Goal: Complete application form

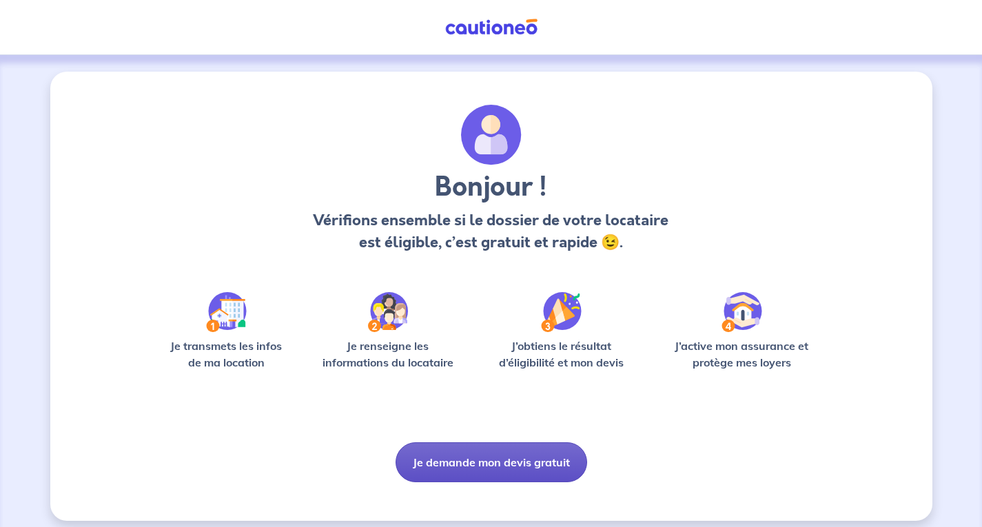
click at [479, 462] on button "Je demande mon devis gratuit" at bounding box center [492, 462] width 192 height 40
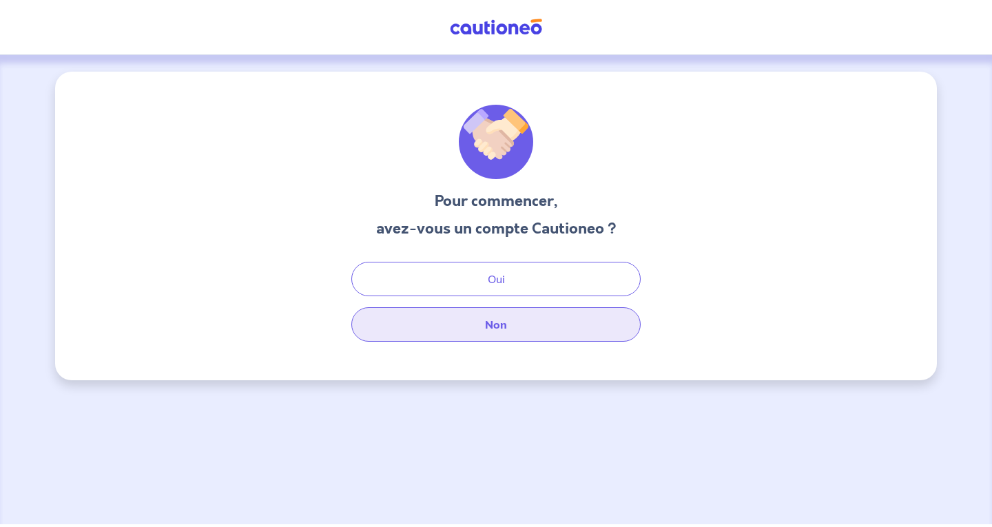
click at [456, 323] on button "Non" at bounding box center [495, 324] width 289 height 34
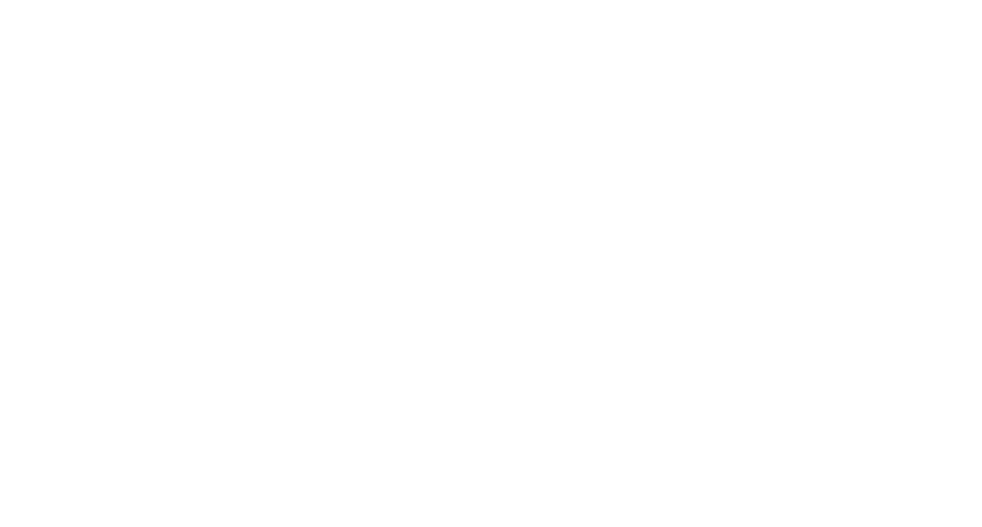
select select "FR"
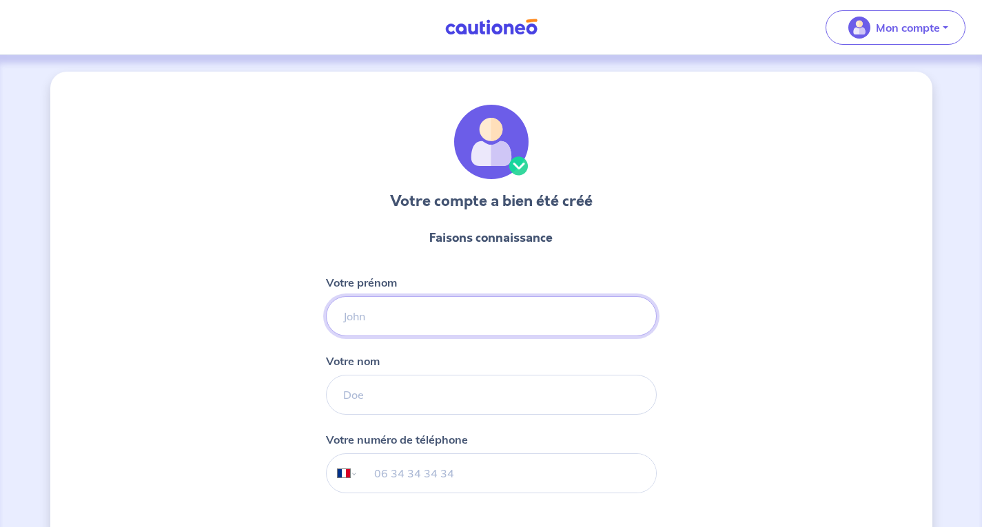
click at [369, 320] on input "Votre prénom" at bounding box center [491, 316] width 331 height 40
type input "Hosni"
type input "MADJERI"
click at [374, 469] on input "tel" at bounding box center [507, 473] width 298 height 39
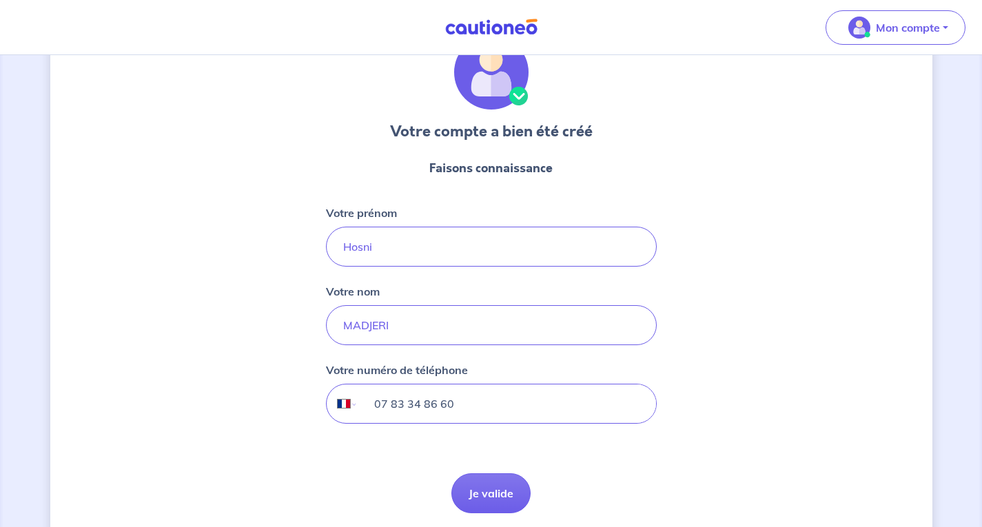
scroll to position [122, 0]
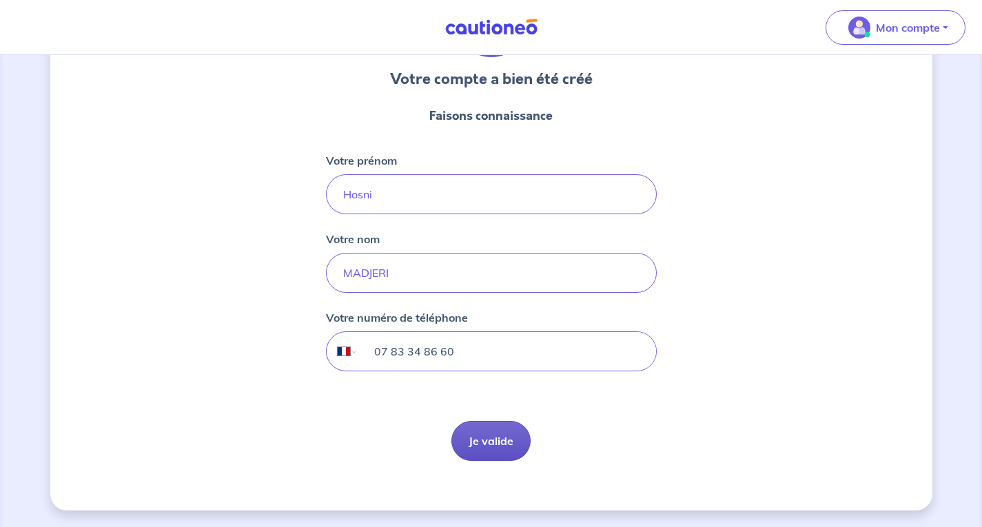
type input "07 83 34 86 60"
click at [494, 442] on button "Je valide" at bounding box center [490, 441] width 79 height 40
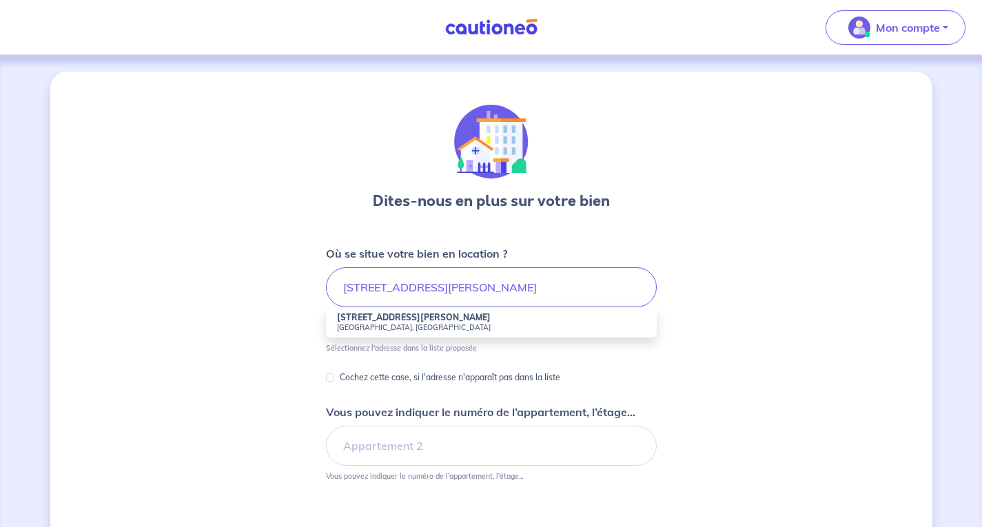
click at [392, 324] on small "[GEOGRAPHIC_DATA], [GEOGRAPHIC_DATA]" at bounding box center [491, 328] width 309 height 10
type input "[STREET_ADDRESS][PERSON_NAME]"
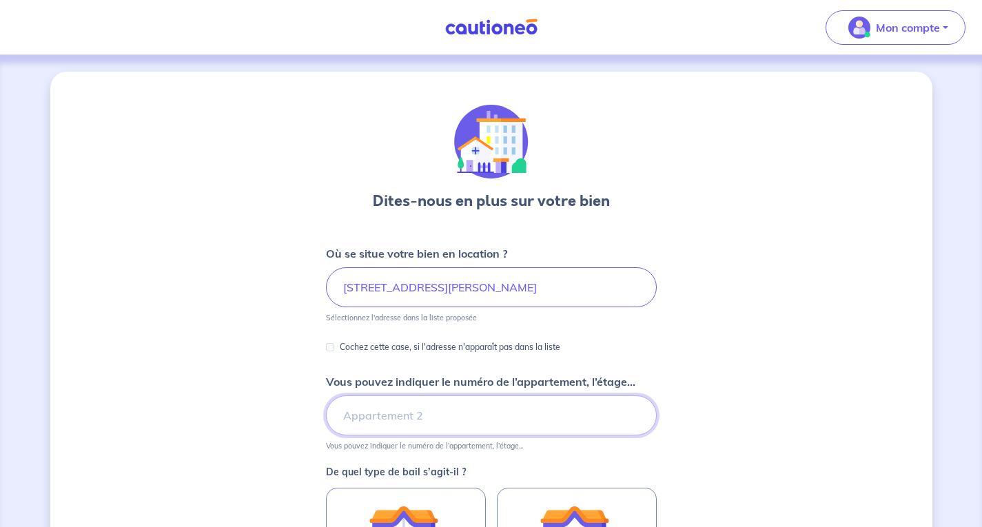
click at [356, 408] on input "Vous pouvez indiquer le numéro de l’appartement, l’étage..." at bounding box center [491, 416] width 331 height 40
type input "Appartement 13, etage 1"
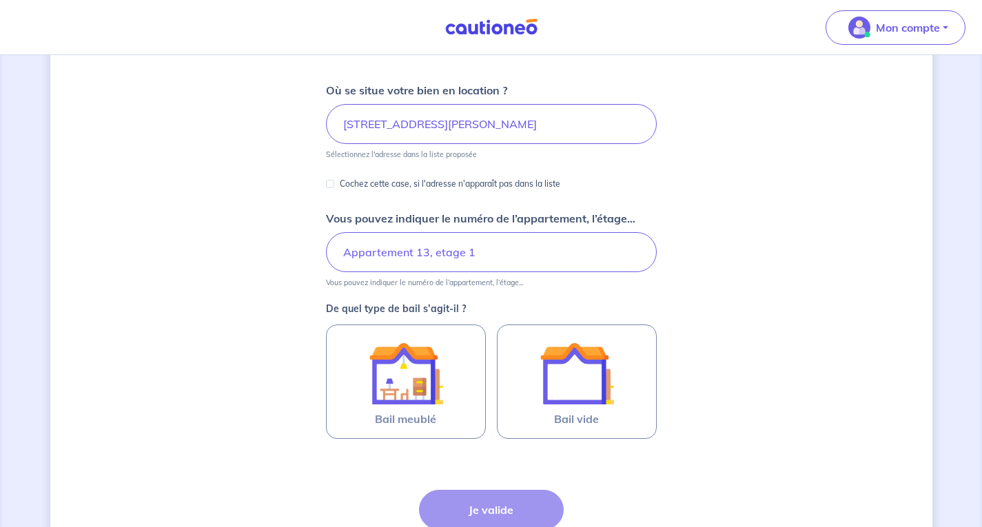
scroll to position [164, 0]
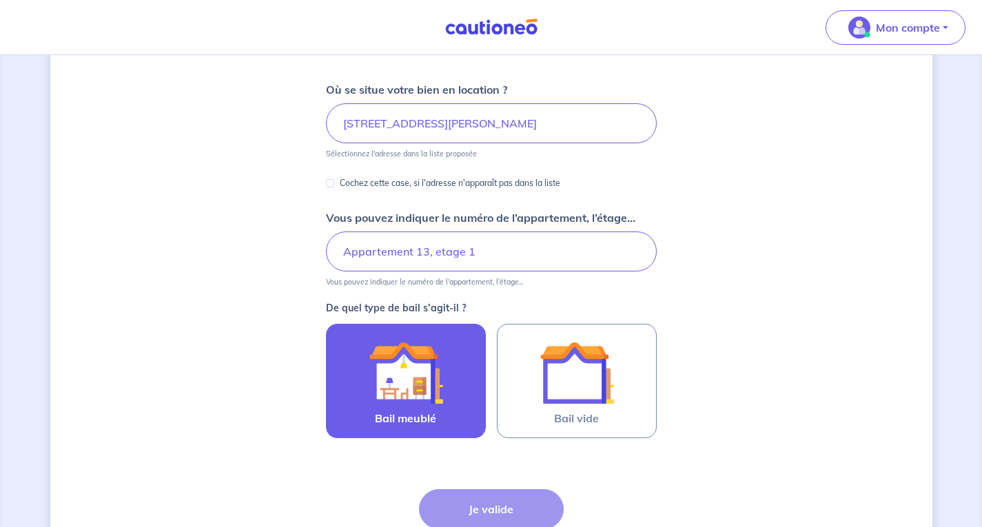
click at [402, 393] on img at bounding box center [406, 373] width 74 height 74
click at [0, 0] on input "Bail meublé" at bounding box center [0, 0] width 0 height 0
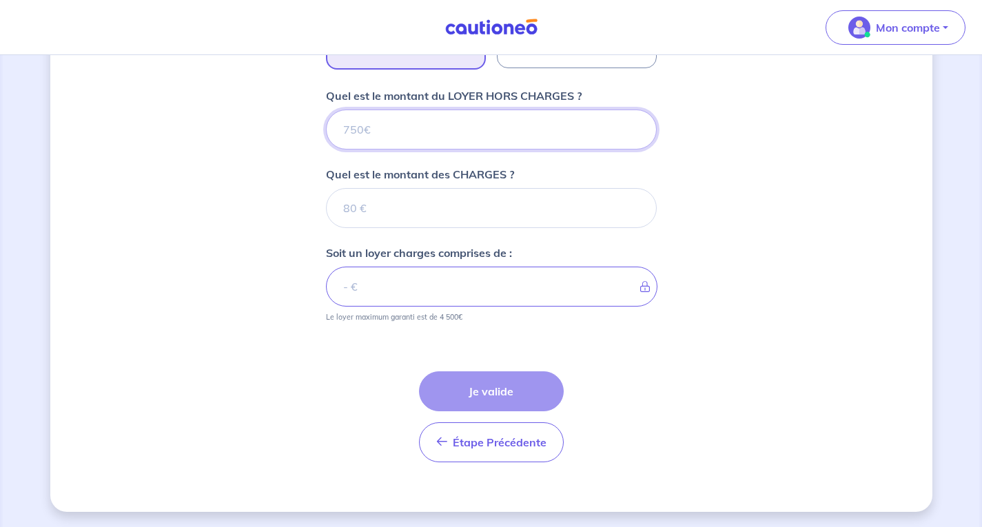
scroll to position [535, 0]
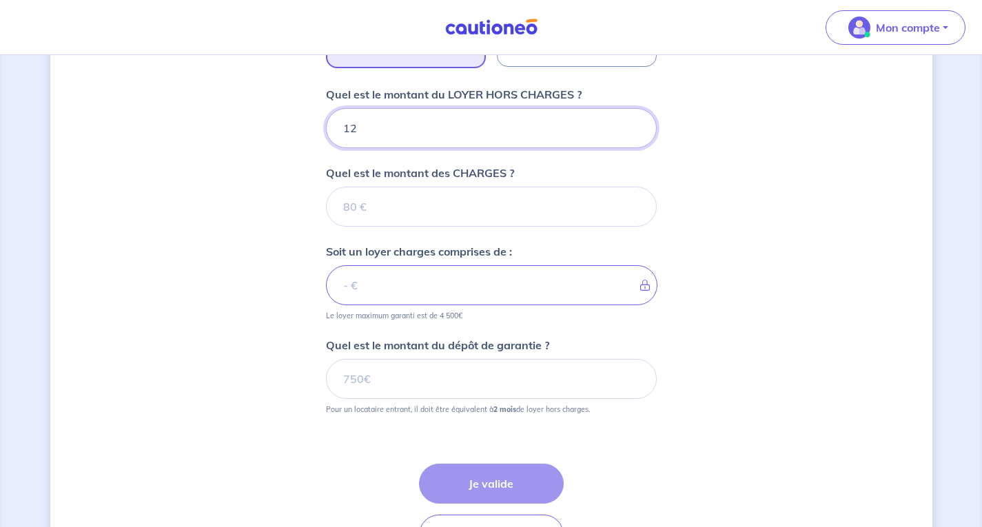
type input "120"
type input "1200"
type input "17"
type input "1201"
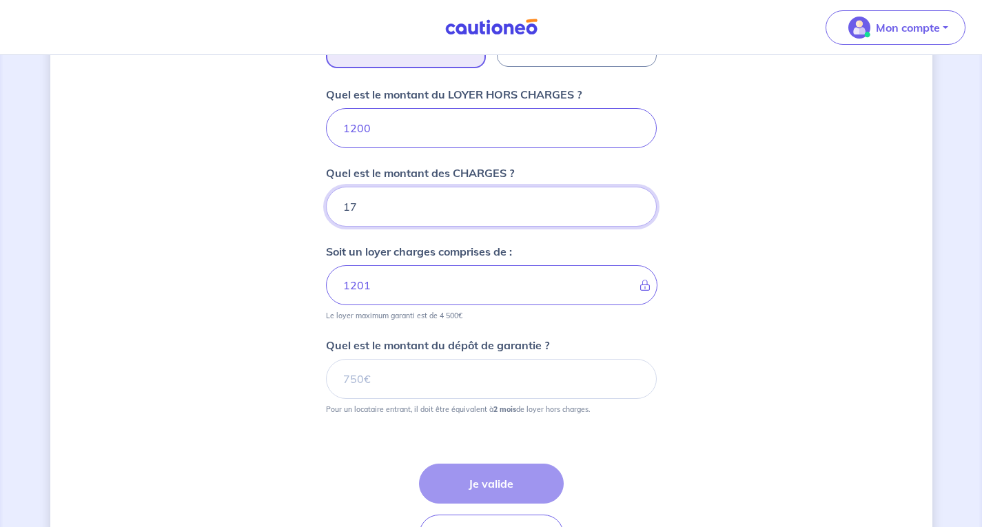
type input "170"
type input "1370"
type input "170"
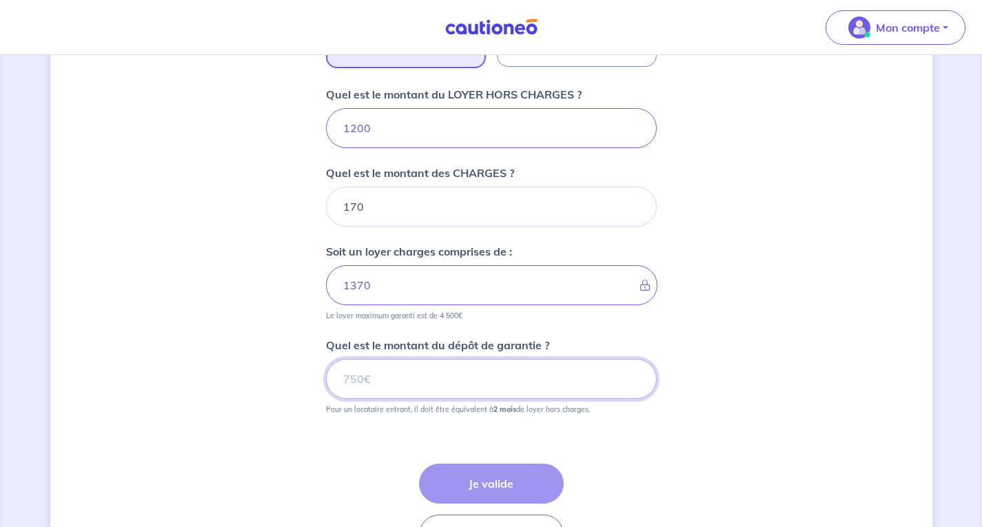
click at [410, 369] on input "Quel est le montant du dépôt de garantie ?" at bounding box center [491, 379] width 331 height 40
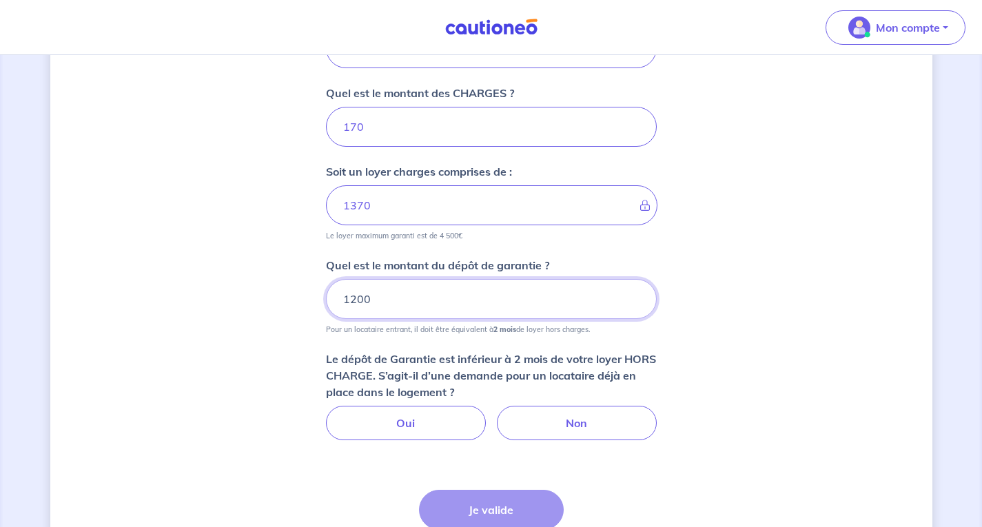
scroll to position [616, 0]
type input "1200"
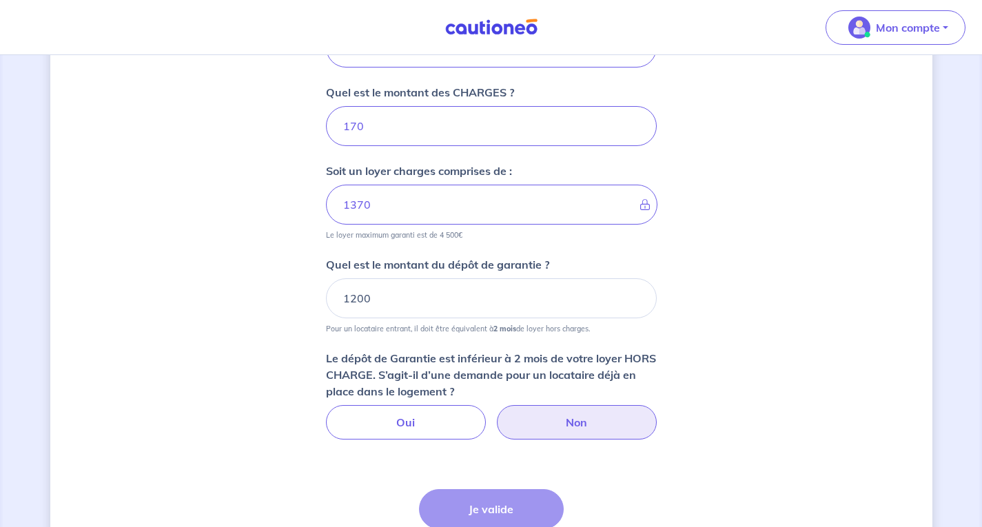
click at [555, 414] on label "Non" at bounding box center [577, 422] width 160 height 34
click at [495, 414] on input "Non" at bounding box center [491, 409] width 9 height 9
radio input "true"
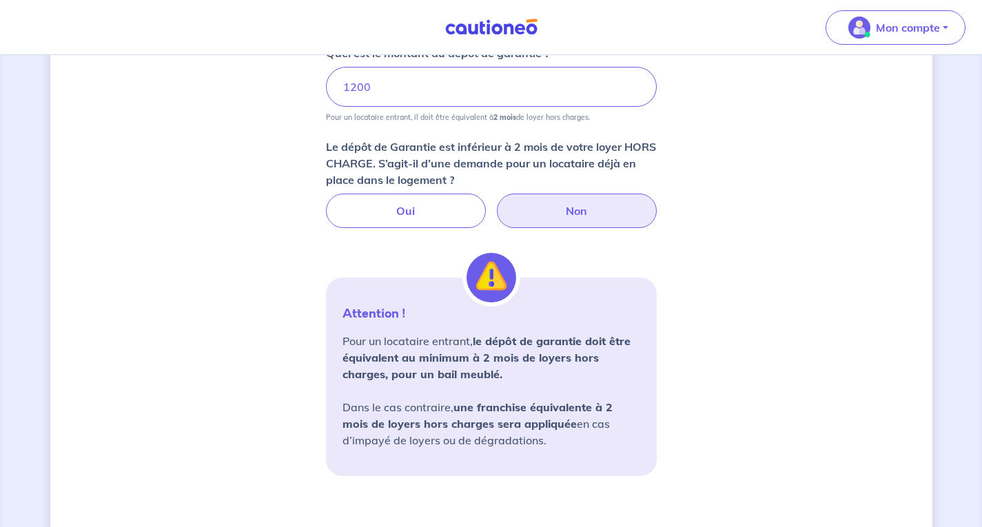
scroll to position [829, 0]
click at [355, 85] on input "1200" at bounding box center [491, 85] width 331 height 40
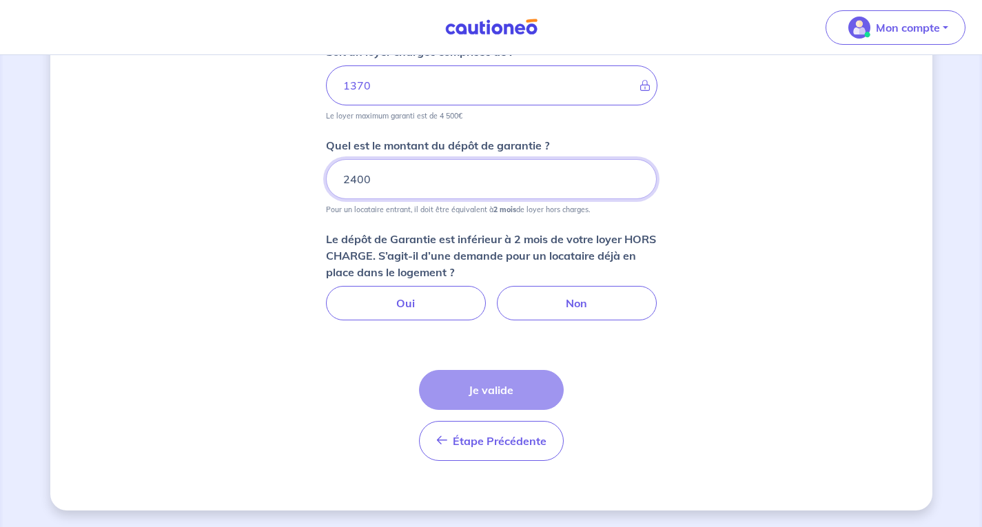
scroll to position [629, 0]
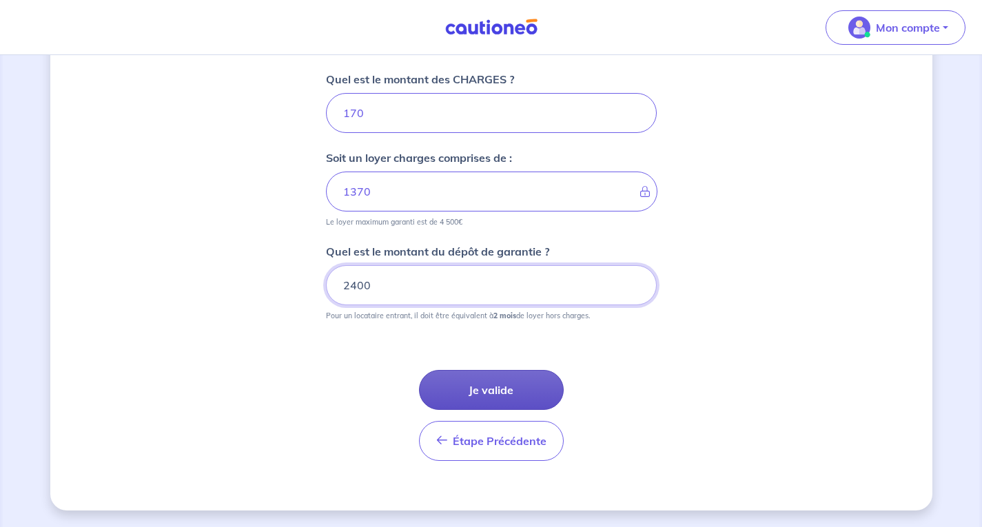
type input "2400"
click at [482, 389] on button "Je valide" at bounding box center [491, 390] width 145 height 40
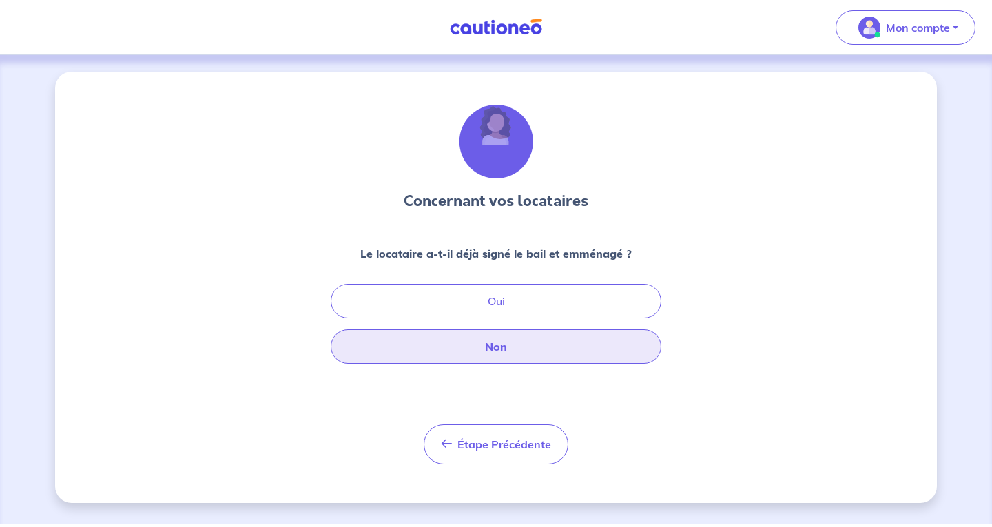
click at [517, 354] on button "Non" at bounding box center [496, 346] width 331 height 34
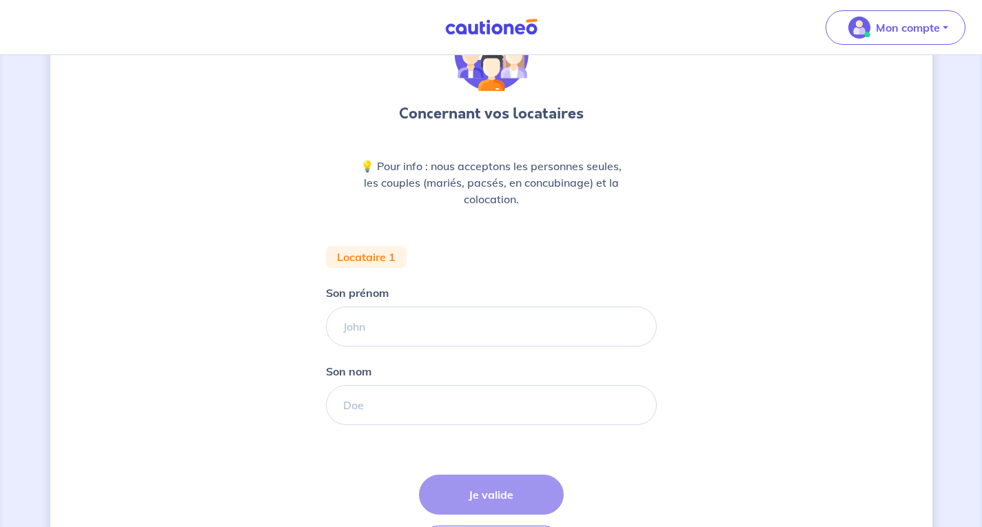
scroll to position [88, 0]
click at [387, 325] on input "Son prénom" at bounding box center [491, 326] width 331 height 40
type input "Haytem"
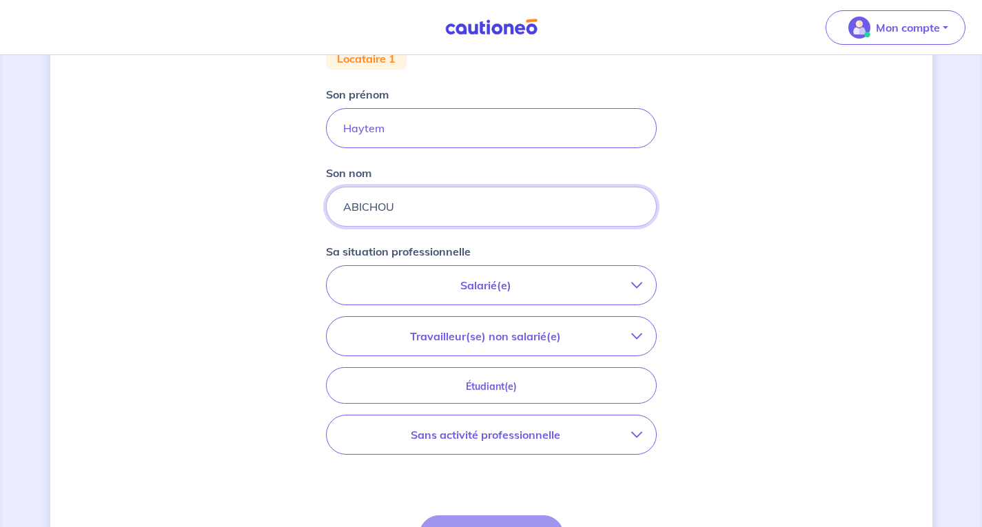
scroll to position [288, 0]
type input "ABICHOU"
click at [518, 287] on p "Salarié(e)" at bounding box center [485, 283] width 291 height 17
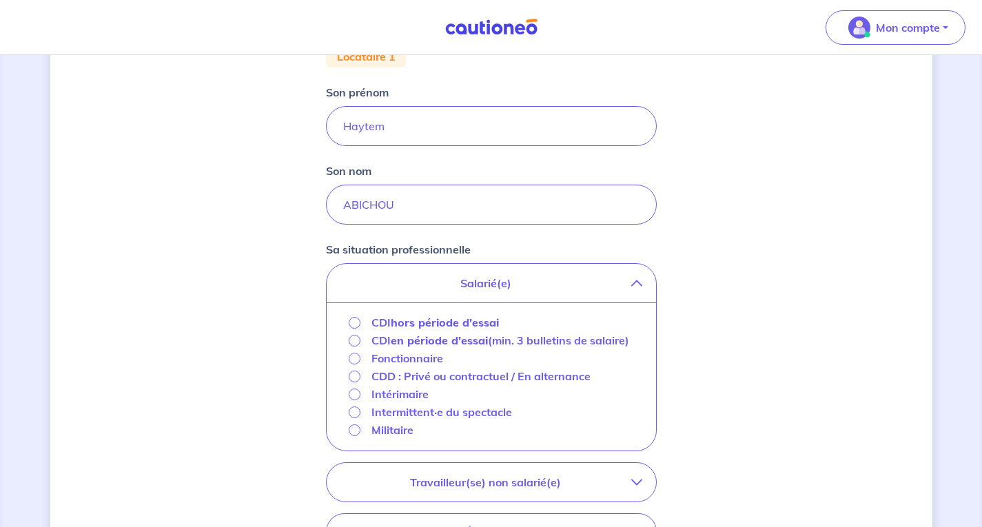
click at [397, 323] on strong "hors période d'essai" at bounding box center [445, 323] width 108 height 14
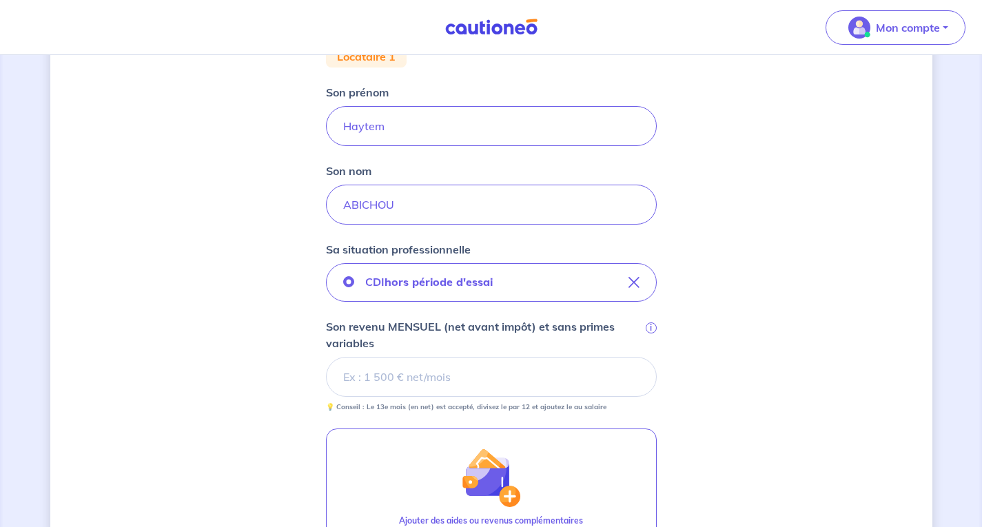
click at [100, 436] on div "Concernant vos locataires 💡 Pour info : nous acceptons les personnes seules, le…" at bounding box center [491, 270] width 882 height 973
click at [379, 376] on input "Son revenu MENSUEL (net avant impôt) et sans primes variables i" at bounding box center [491, 377] width 331 height 40
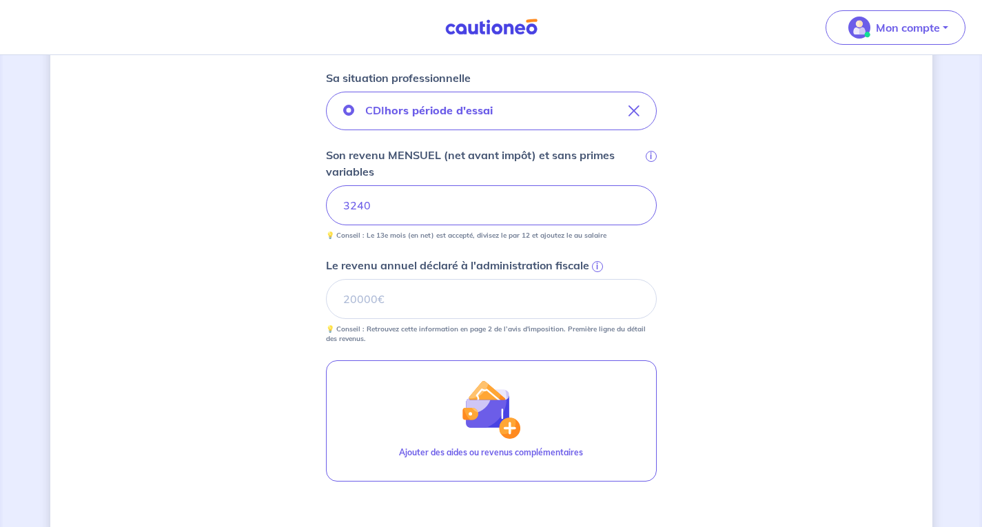
scroll to position [461, 0]
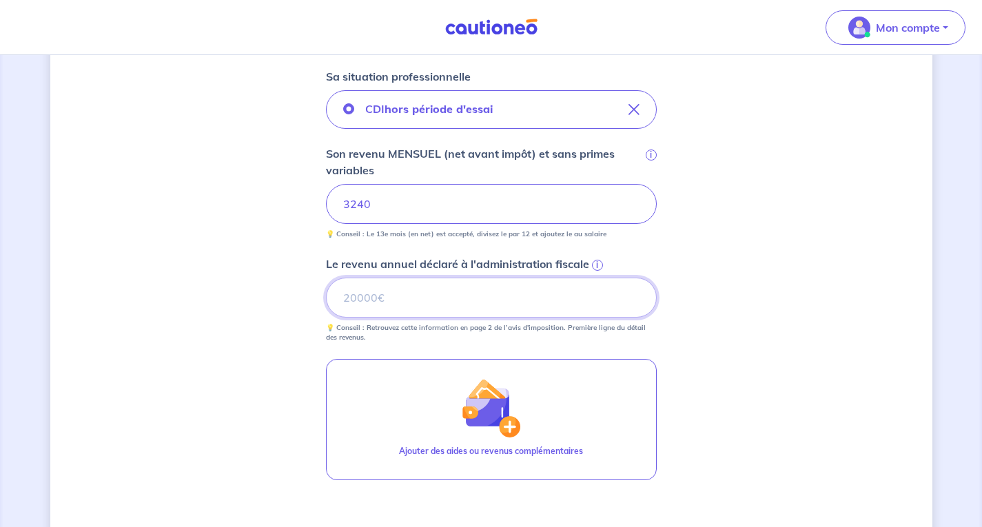
click at [424, 306] on input "Le revenu annuel déclaré à l'administration fiscale i" at bounding box center [491, 298] width 331 height 40
click at [596, 263] on span "i" at bounding box center [597, 265] width 11 height 11
click at [596, 278] on input "Le revenu annuel déclaré à l'administration fiscale i" at bounding box center [491, 298] width 331 height 40
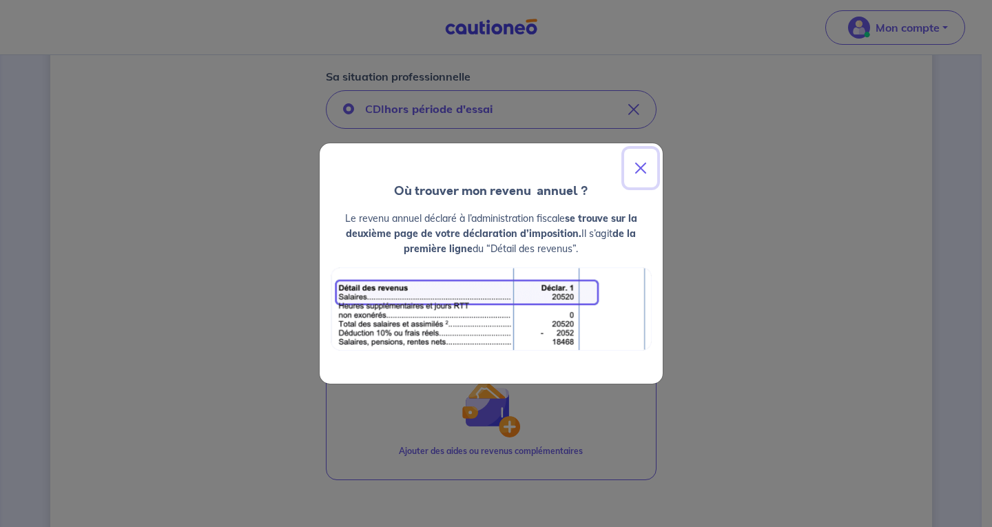
click at [644, 167] on button "Close" at bounding box center [640, 168] width 33 height 39
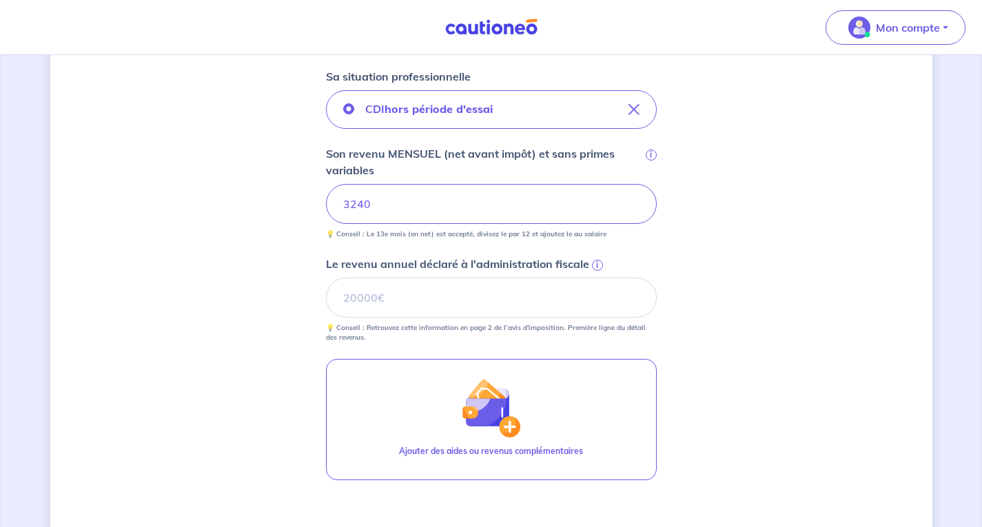
click at [120, 251] on div "Concernant vos locataires 💡 Pour info : nous acceptons les personnes seules, le…" at bounding box center [491, 149] width 882 height 1076
click at [368, 291] on input "Le revenu annuel déclaré à l'administration fiscale i" at bounding box center [491, 298] width 331 height 40
type input "40636"
click at [760, 380] on div "Concernant vos locataires 💡 Pour info : nous acceptons les personnes seules, le…" at bounding box center [491, 149] width 882 height 1076
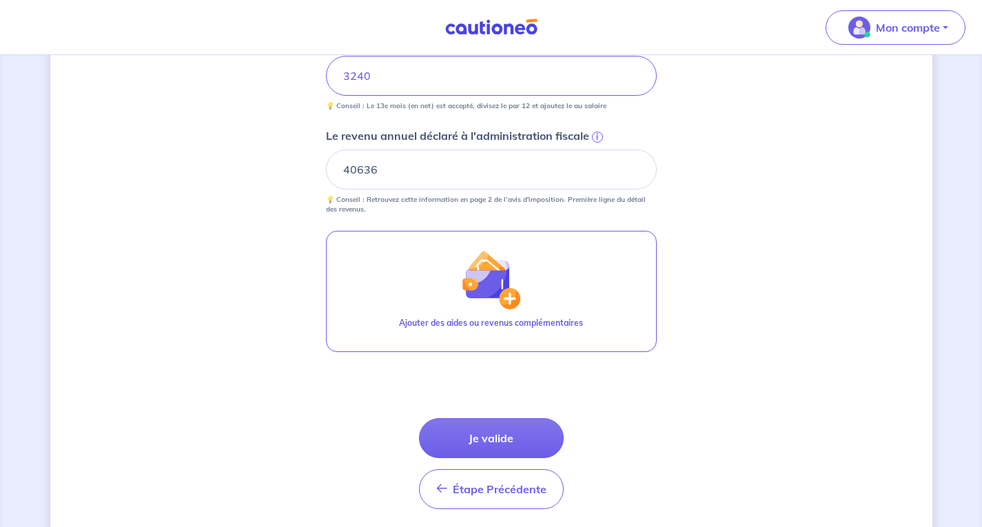
scroll to position [590, 0]
click at [518, 442] on button "Je valide" at bounding box center [491, 438] width 145 height 40
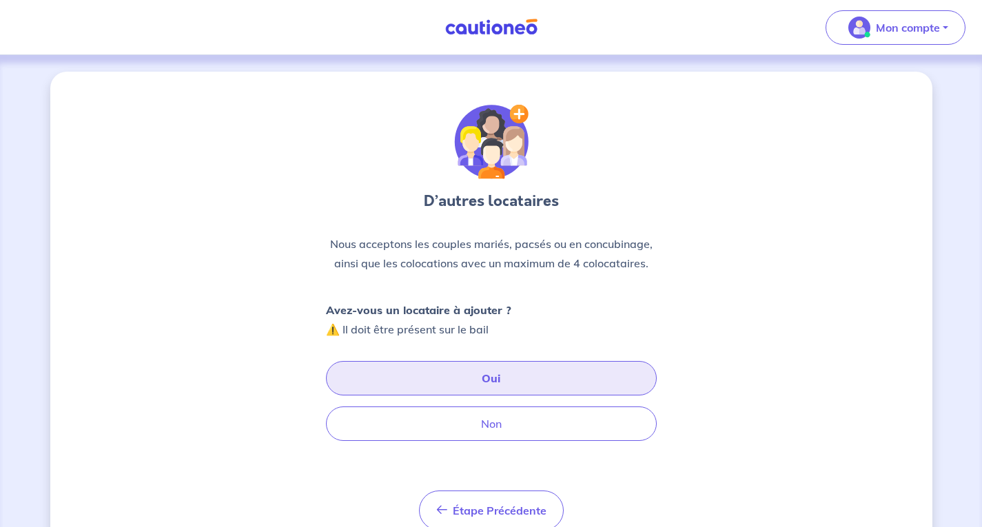
click at [496, 375] on button "Oui" at bounding box center [491, 378] width 331 height 34
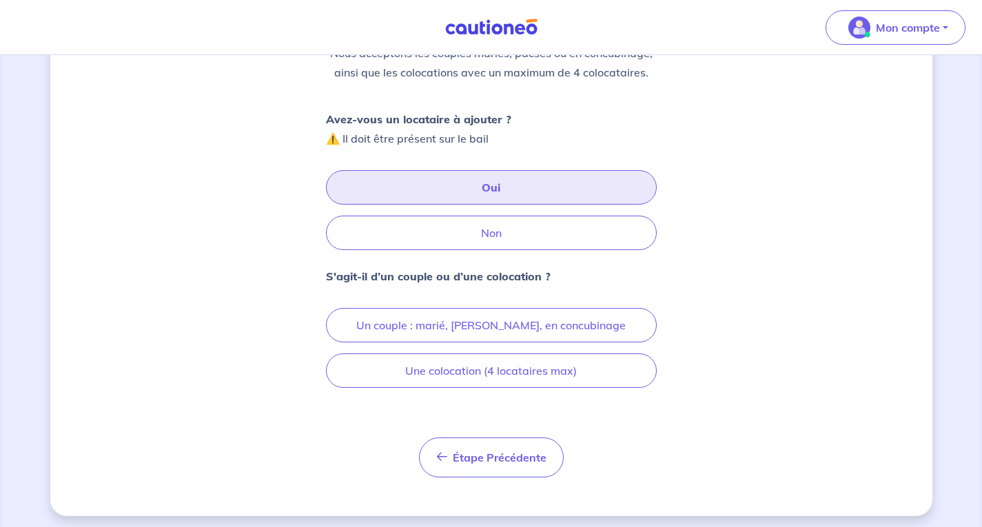
scroll to position [196, 0]
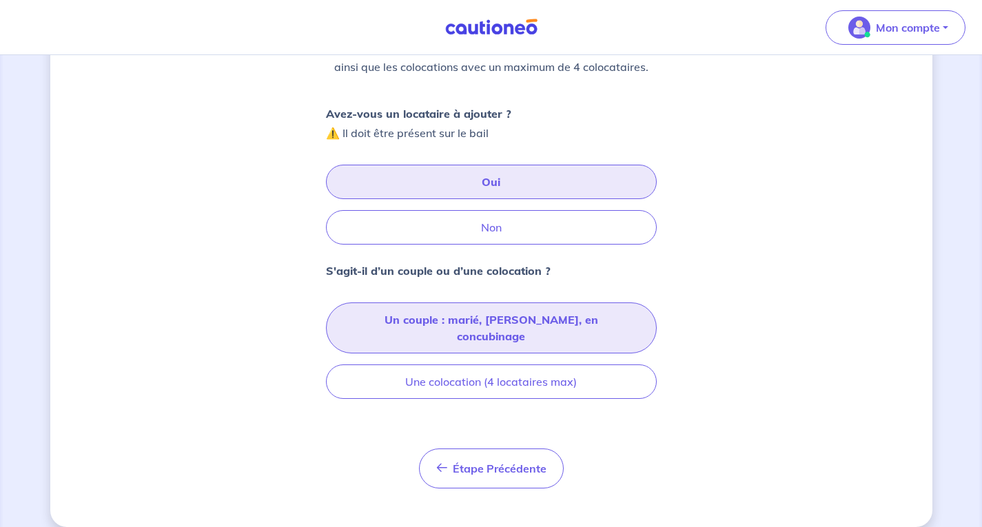
click at [487, 325] on button "Un couple : marié, [PERSON_NAME], en concubinage" at bounding box center [491, 328] width 331 height 51
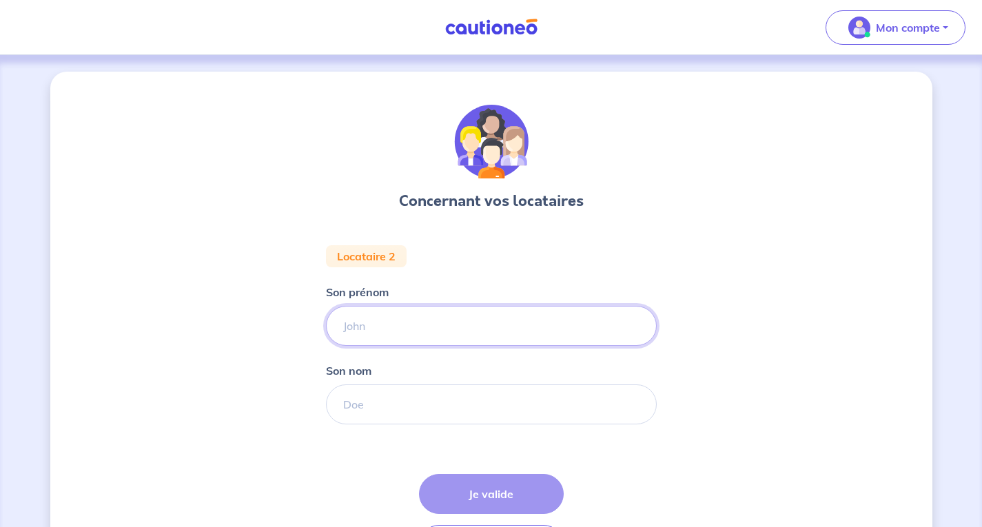
click at [360, 316] on input "Son prénom" at bounding box center [491, 326] width 331 height 40
type input "Ghofrane"
click at [373, 407] on input "Son nom" at bounding box center [491, 405] width 331 height 40
click at [110, 365] on div "Concernant vos locataires Locataire 2 Son prénom [PERSON_NAME] Son nom Étape Pr…" at bounding box center [491, 343] width 882 height 543
click at [425, 404] on input "Son nom" at bounding box center [491, 405] width 331 height 40
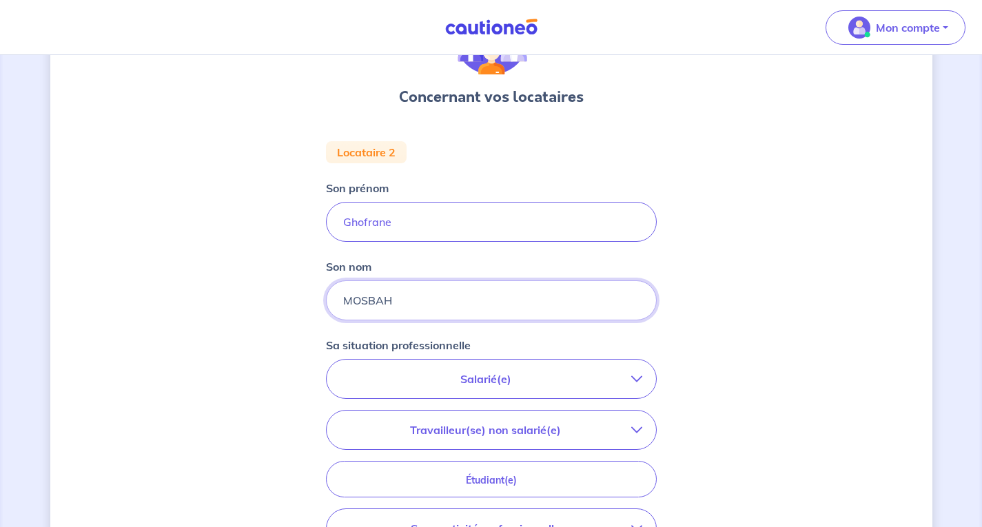
scroll to position [105, 0]
type input "MOSBAH"
click at [502, 369] on button "Salarié(e)" at bounding box center [491, 378] width 329 height 39
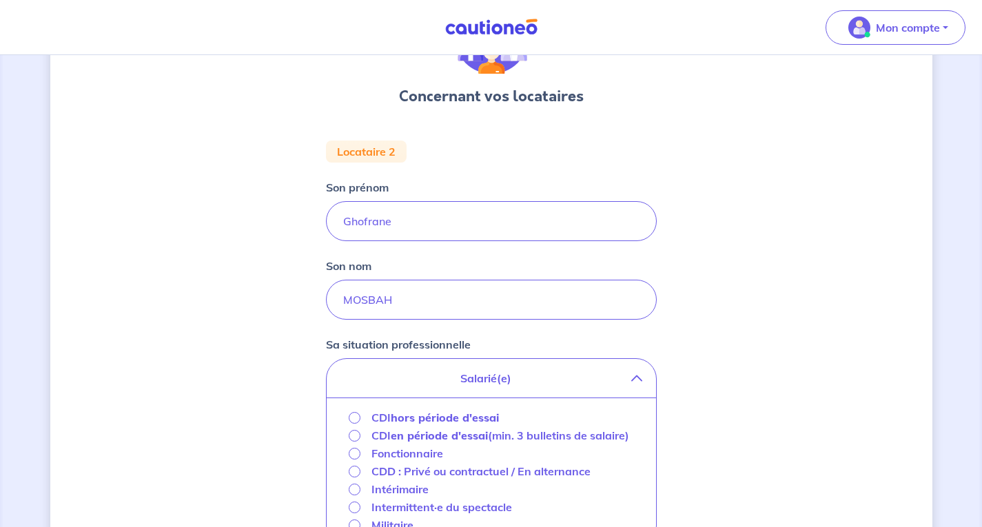
click at [446, 416] on strong "hors période d'essai" at bounding box center [445, 418] width 108 height 14
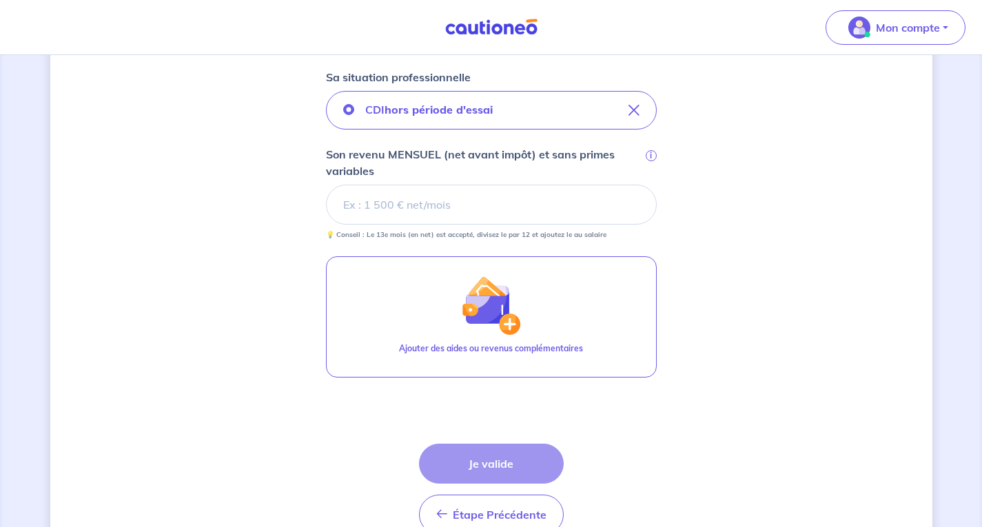
scroll to position [373, 0]
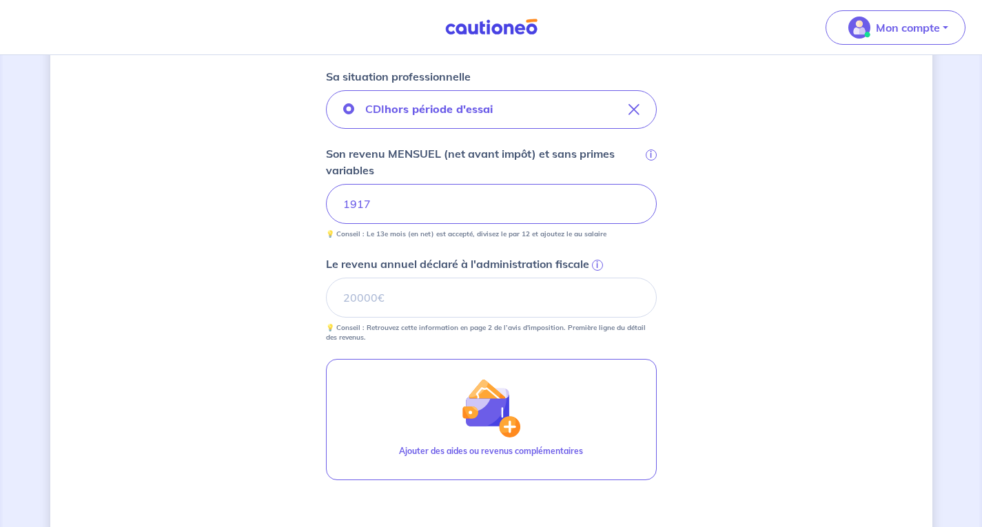
click at [121, 371] on div "Concernant vos locataires Locataire 2 Son prénom [PERSON_NAME] Son nom MOSBAH S…" at bounding box center [491, 193] width 882 height 988
click at [357, 298] on input "Le revenu annuel déclaré à l'administration fiscale i" at bounding box center [491, 298] width 331 height 40
type input "22125"
click at [757, 384] on div "Concernant vos locataires Locataire 2 Son prénom [PERSON_NAME] Son nom MOSBAH S…" at bounding box center [491, 193] width 882 height 988
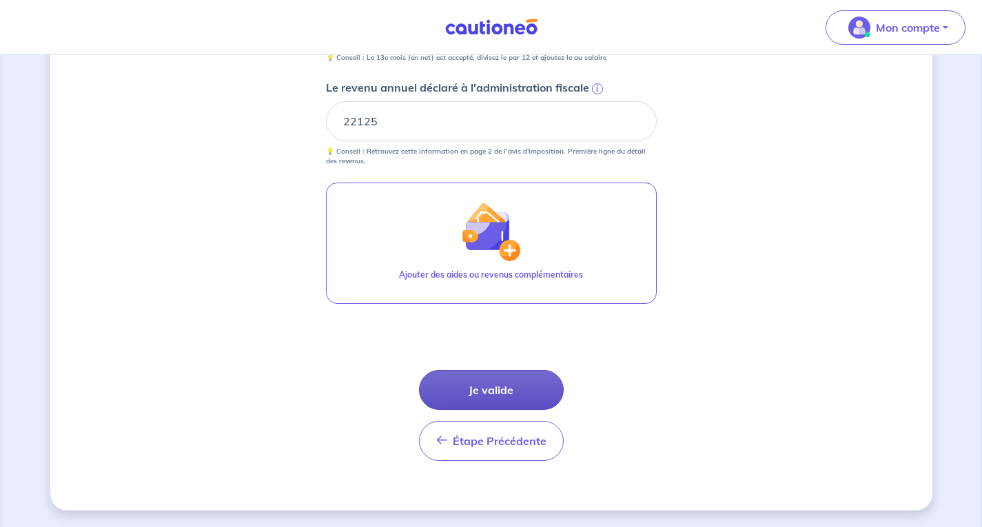
click at [489, 390] on button "Je valide" at bounding box center [491, 390] width 145 height 40
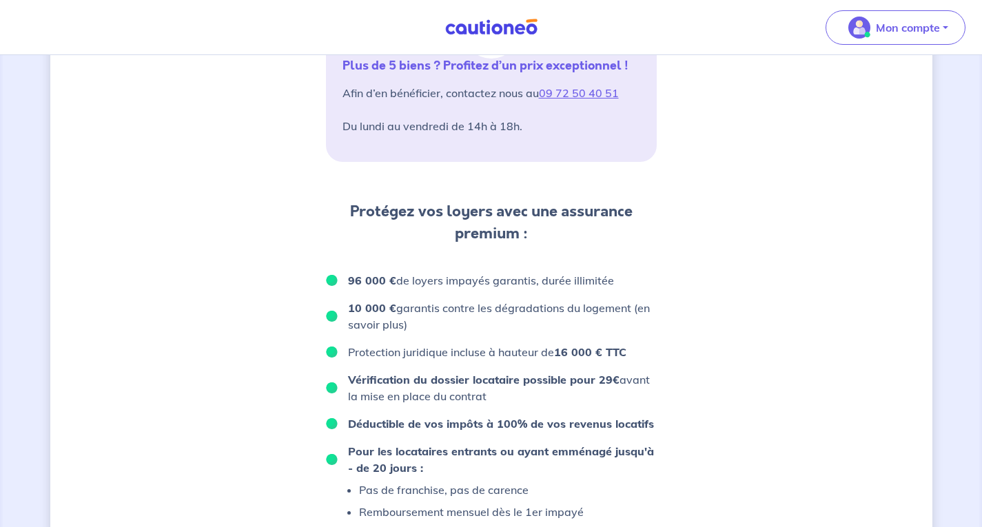
scroll to position [602, 0]
